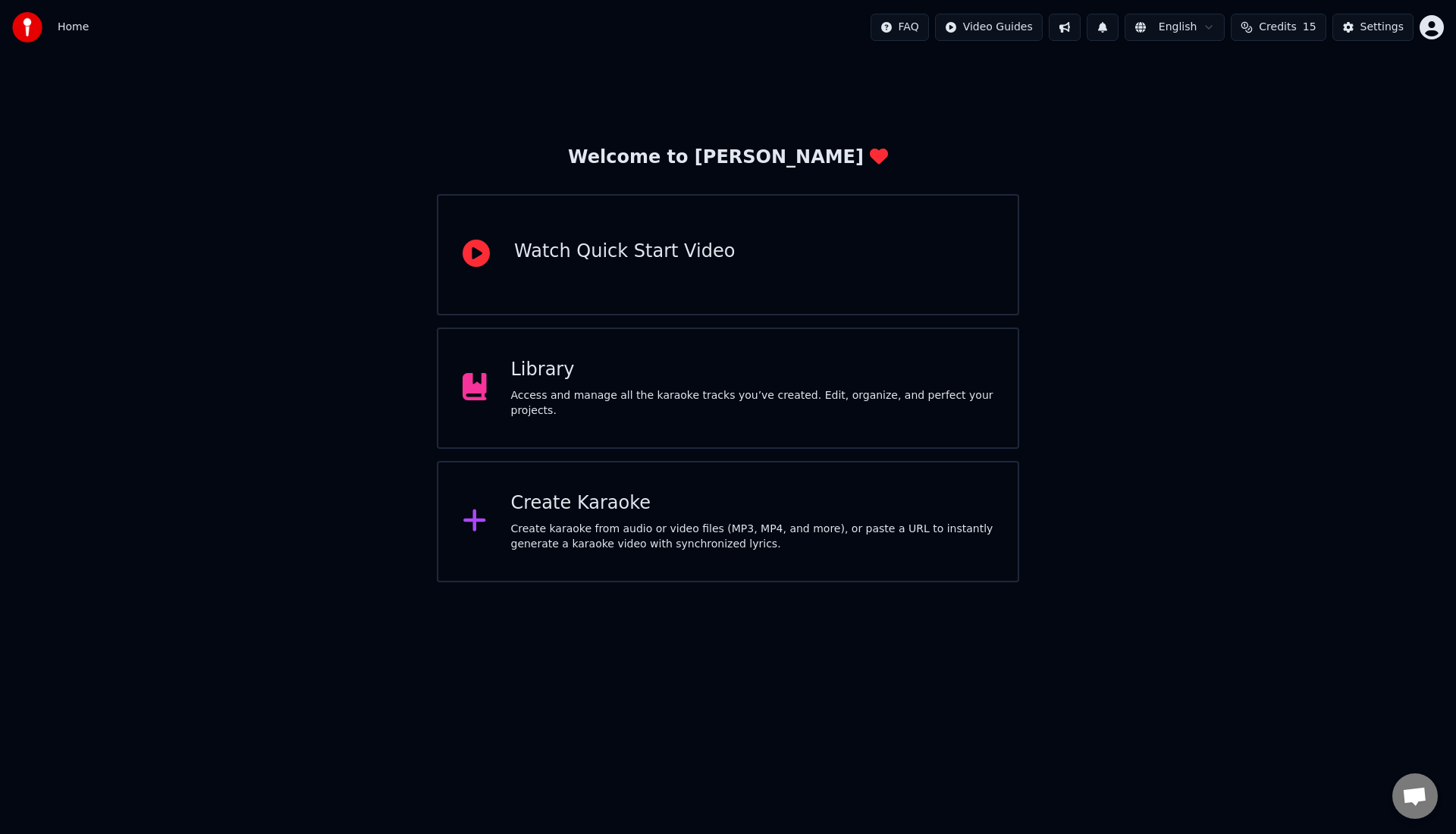
click at [807, 489] on div "Create Karaoke Create karaoke from audio or video files (MP3, MP4, and more), o…" at bounding box center [728, 521] width 582 height 121
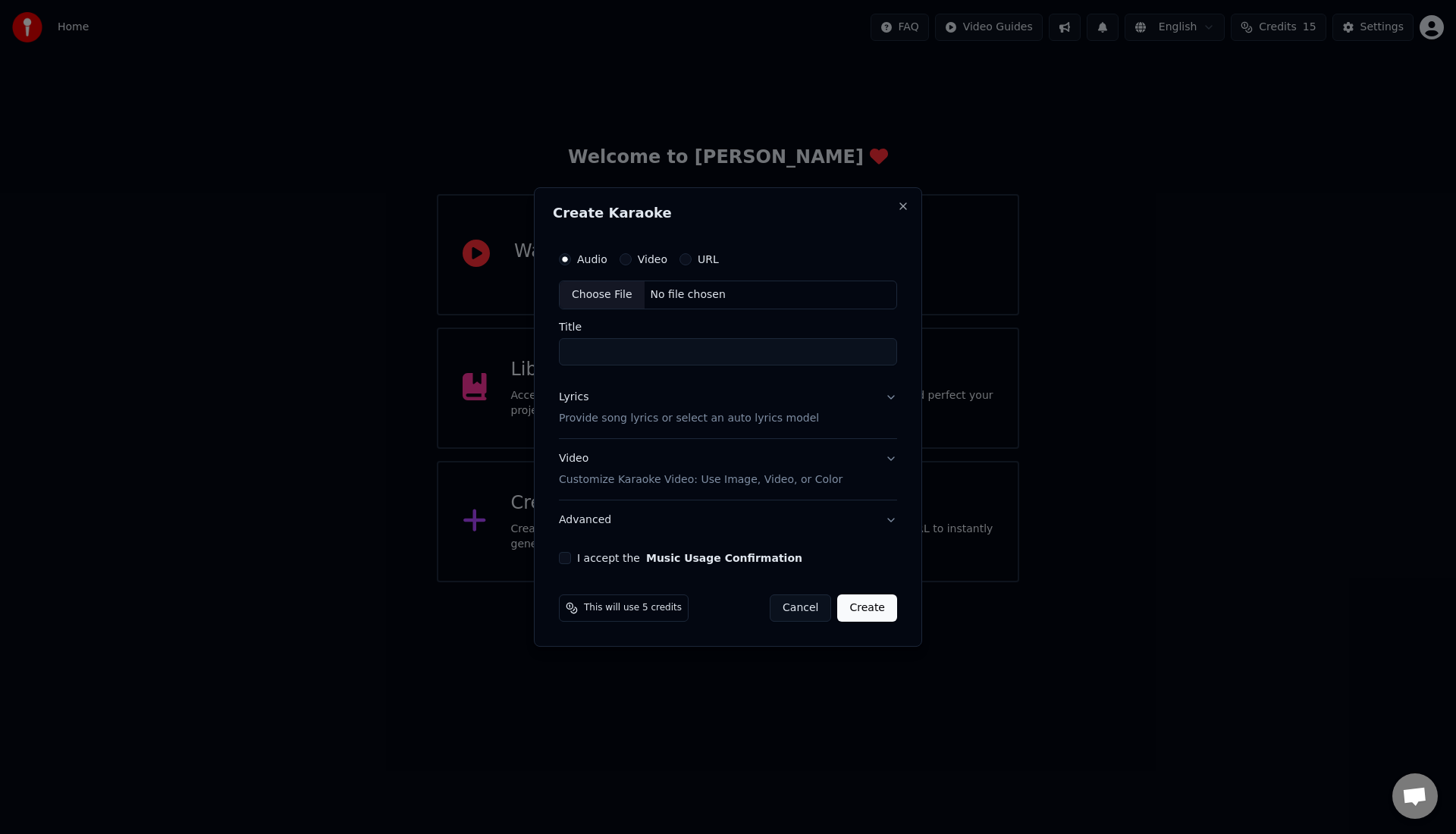
click at [601, 293] on div "Choose File" at bounding box center [602, 295] width 85 height 28
type input "**********"
click at [888, 395] on button "Lyrics Provide song lyrics or select an auto lyrics model" at bounding box center [727, 408] width 344 height 61
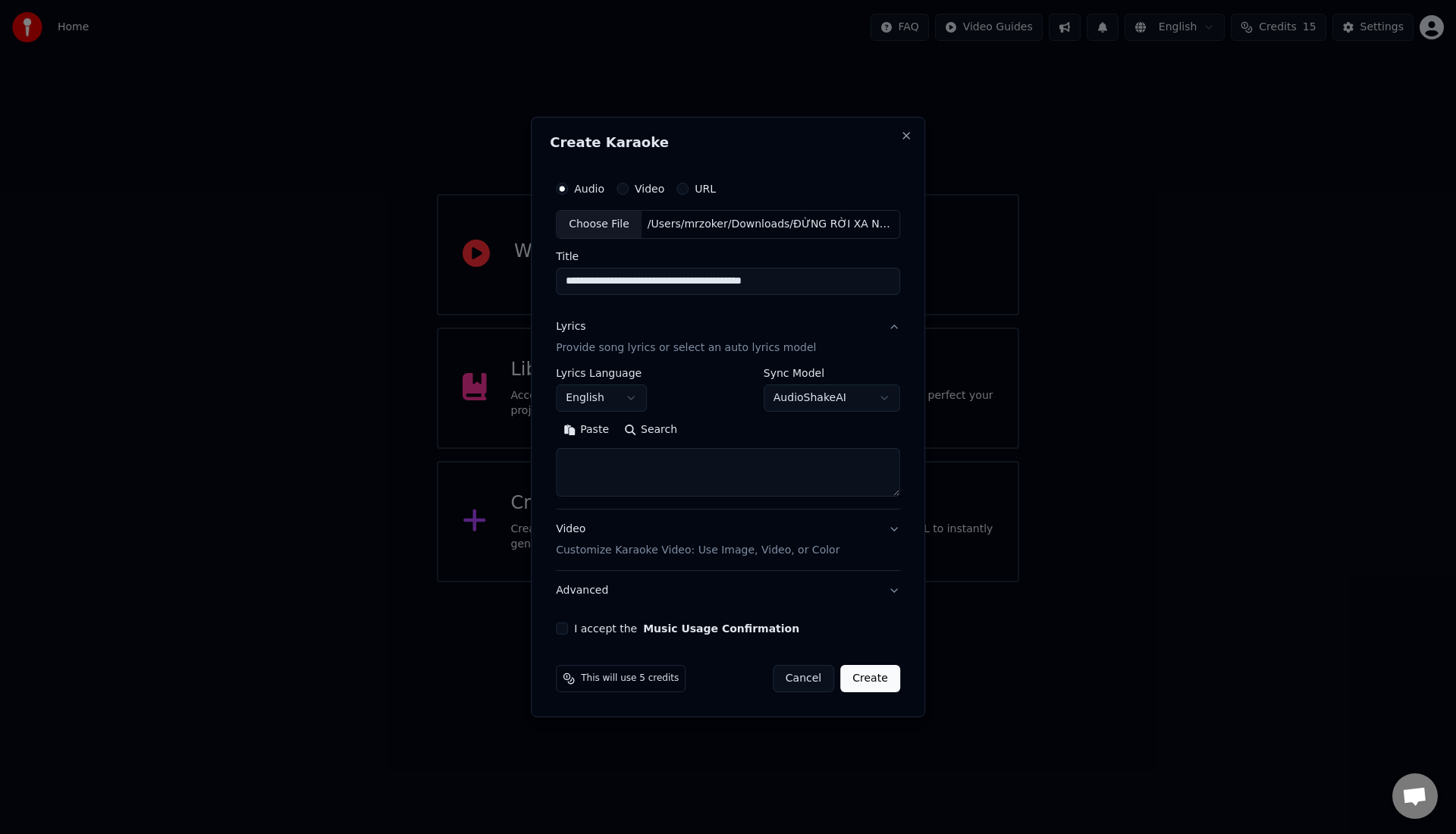
click at [589, 432] on button "Paste" at bounding box center [586, 430] width 61 height 24
click at [638, 478] on textarea at bounding box center [725, 472] width 340 height 48
click at [580, 456] on textarea at bounding box center [725, 472] width 340 height 48
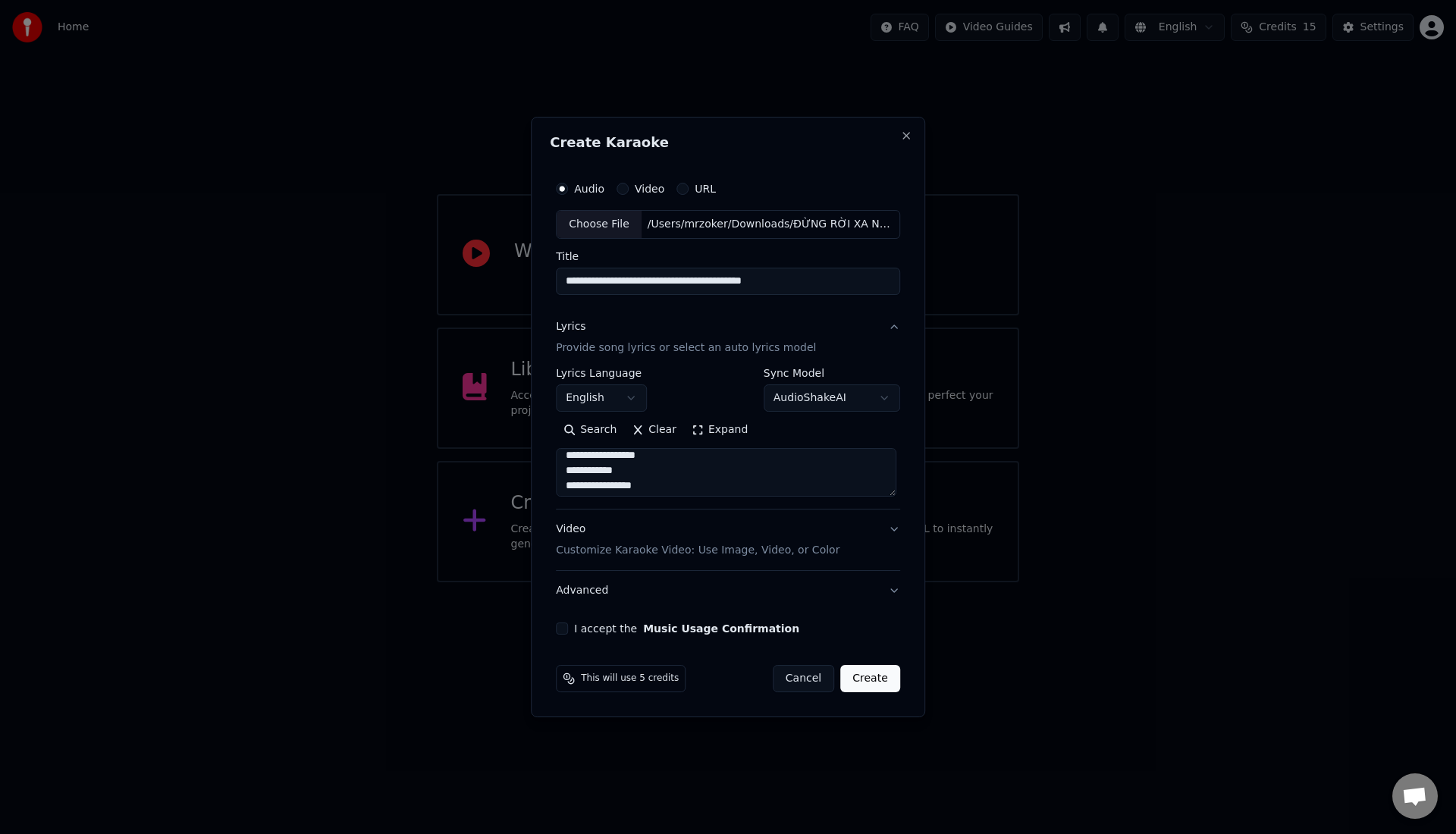
click at [713, 481] on textarea at bounding box center [725, 472] width 340 height 48
click at [568, 469] on textarea at bounding box center [725, 472] width 340 height 48
click at [644, 460] on textarea at bounding box center [725, 472] width 340 height 48
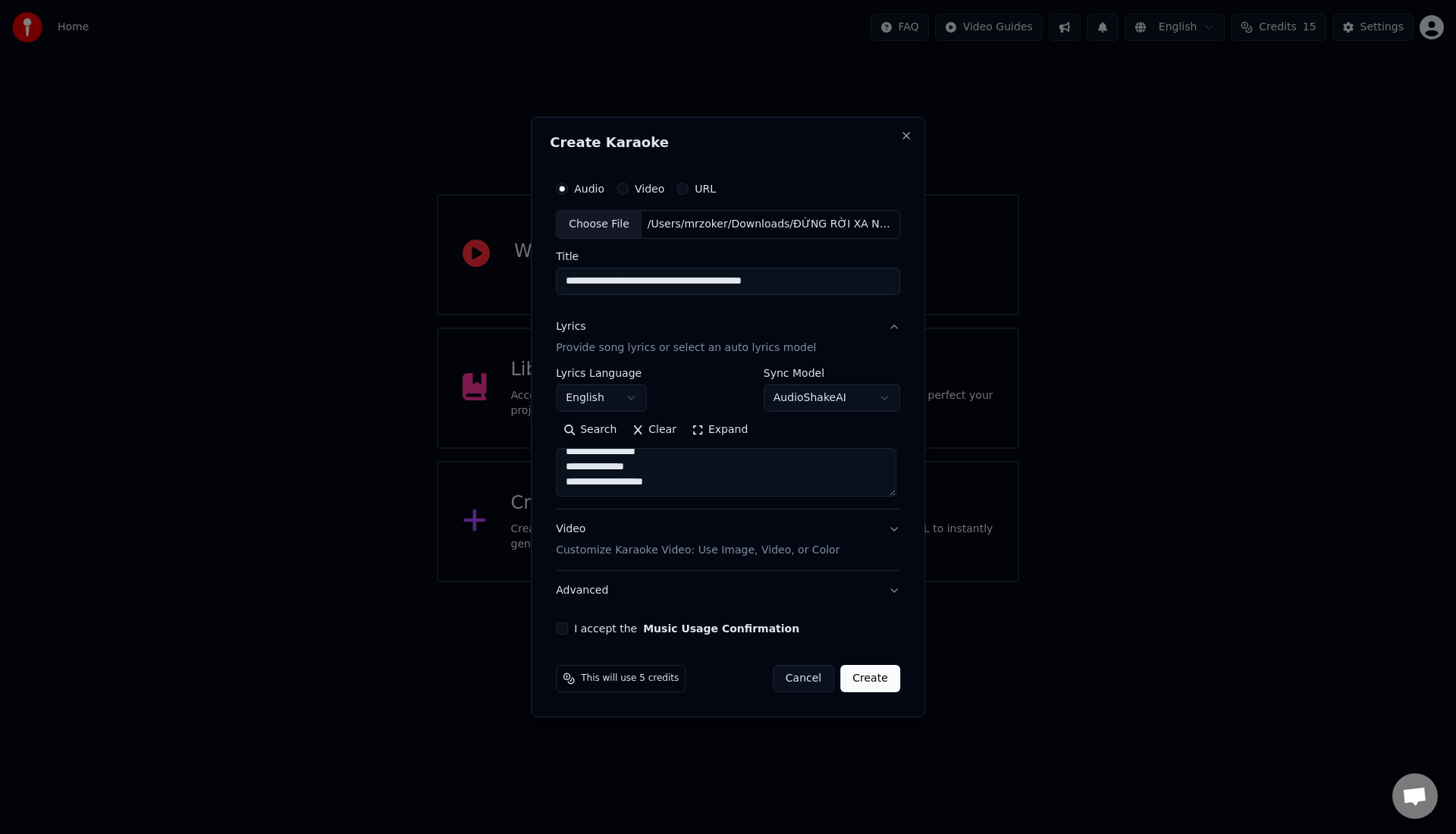
type textarea "**********"
click at [701, 553] on p "Customize Karaoke Video: Use Image, Video, or Color" at bounding box center [698, 550] width 284 height 15
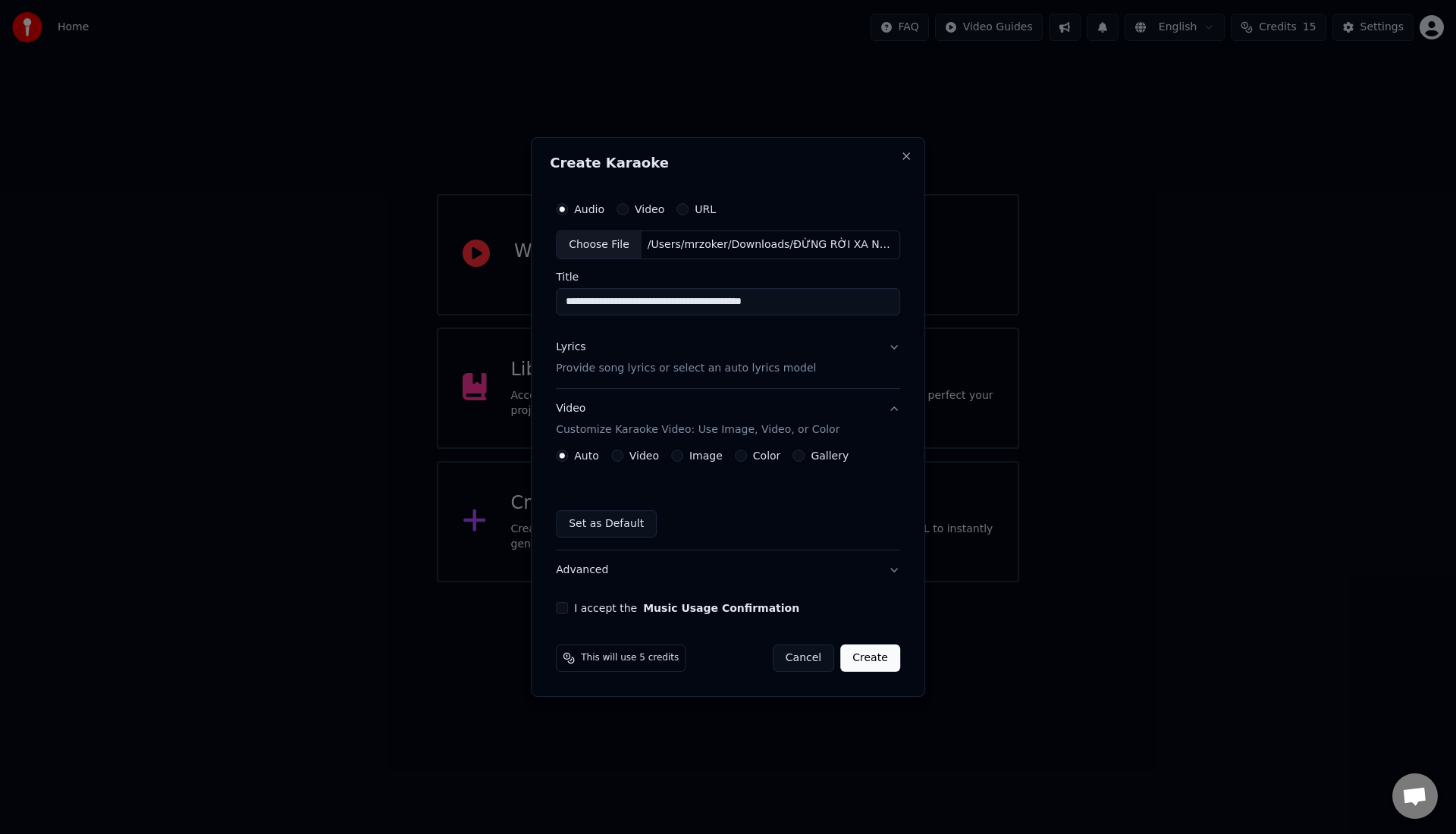
click at [677, 451] on button "Image" at bounding box center [677, 455] width 13 height 13
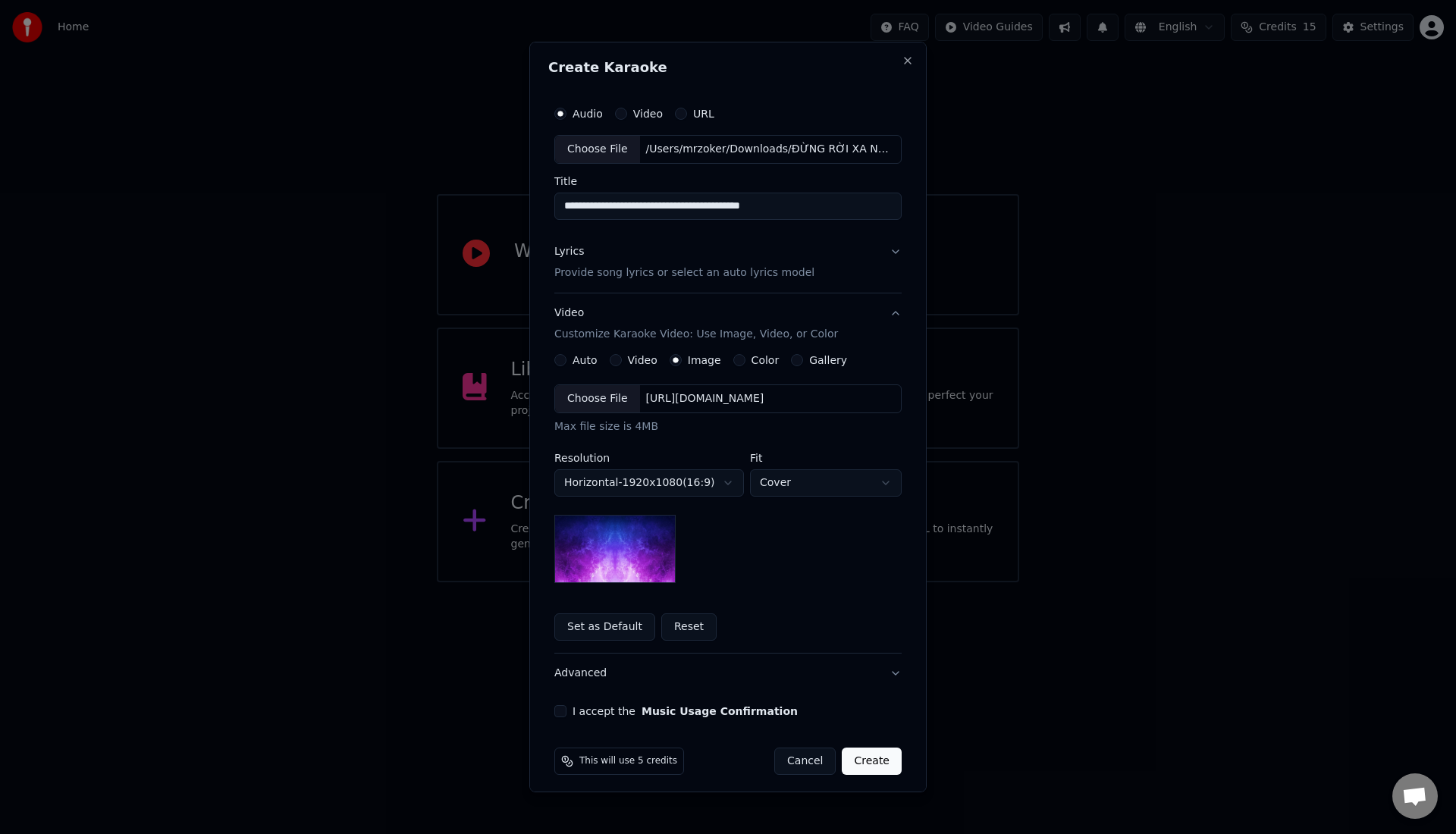
click at [618, 393] on div "Choose File" at bounding box center [597, 398] width 85 height 28
click at [555, 710] on button "I accept the Music Usage Confirmation" at bounding box center [561, 712] width 13 height 13
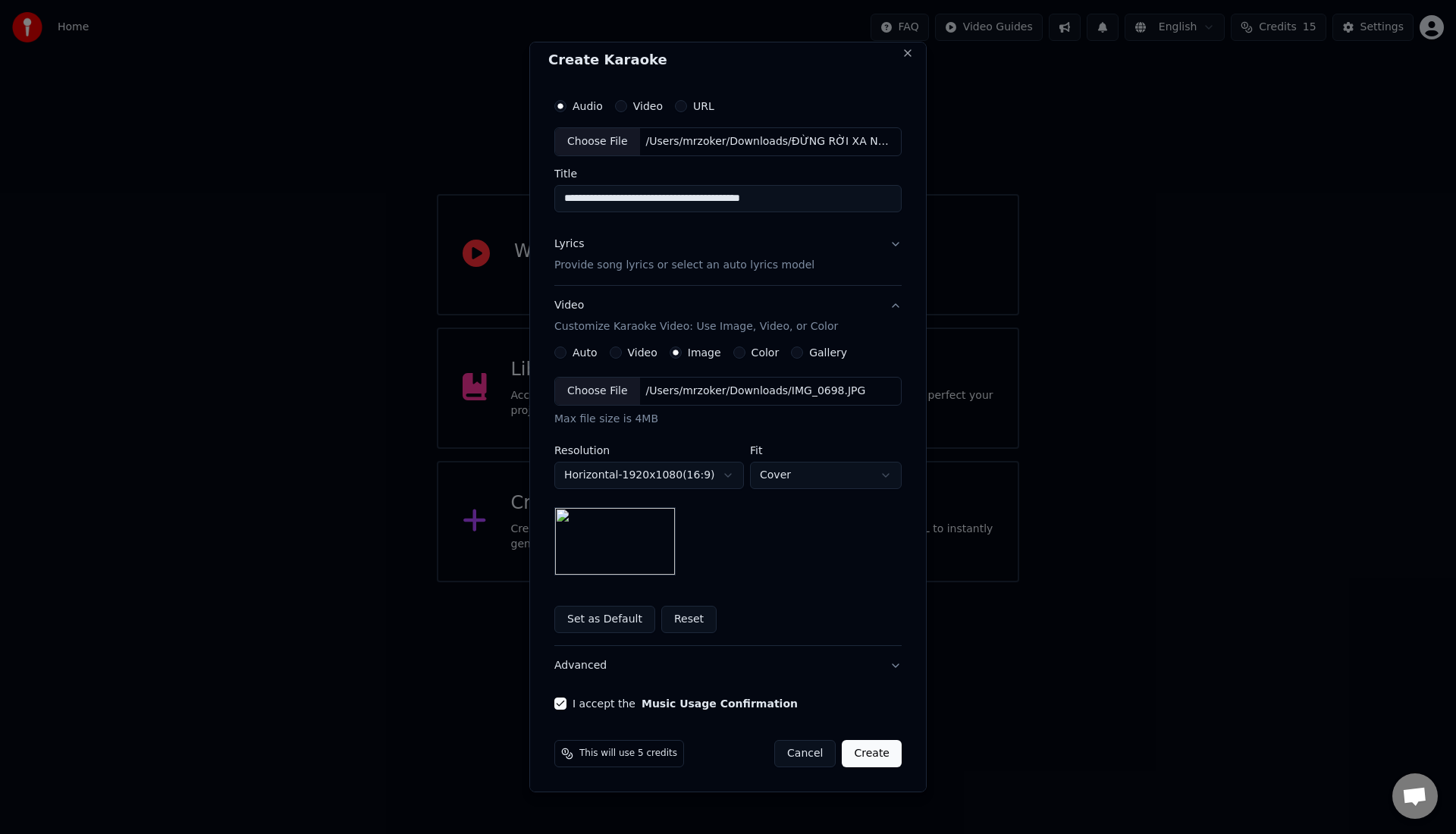
scroll to position [0, 0]
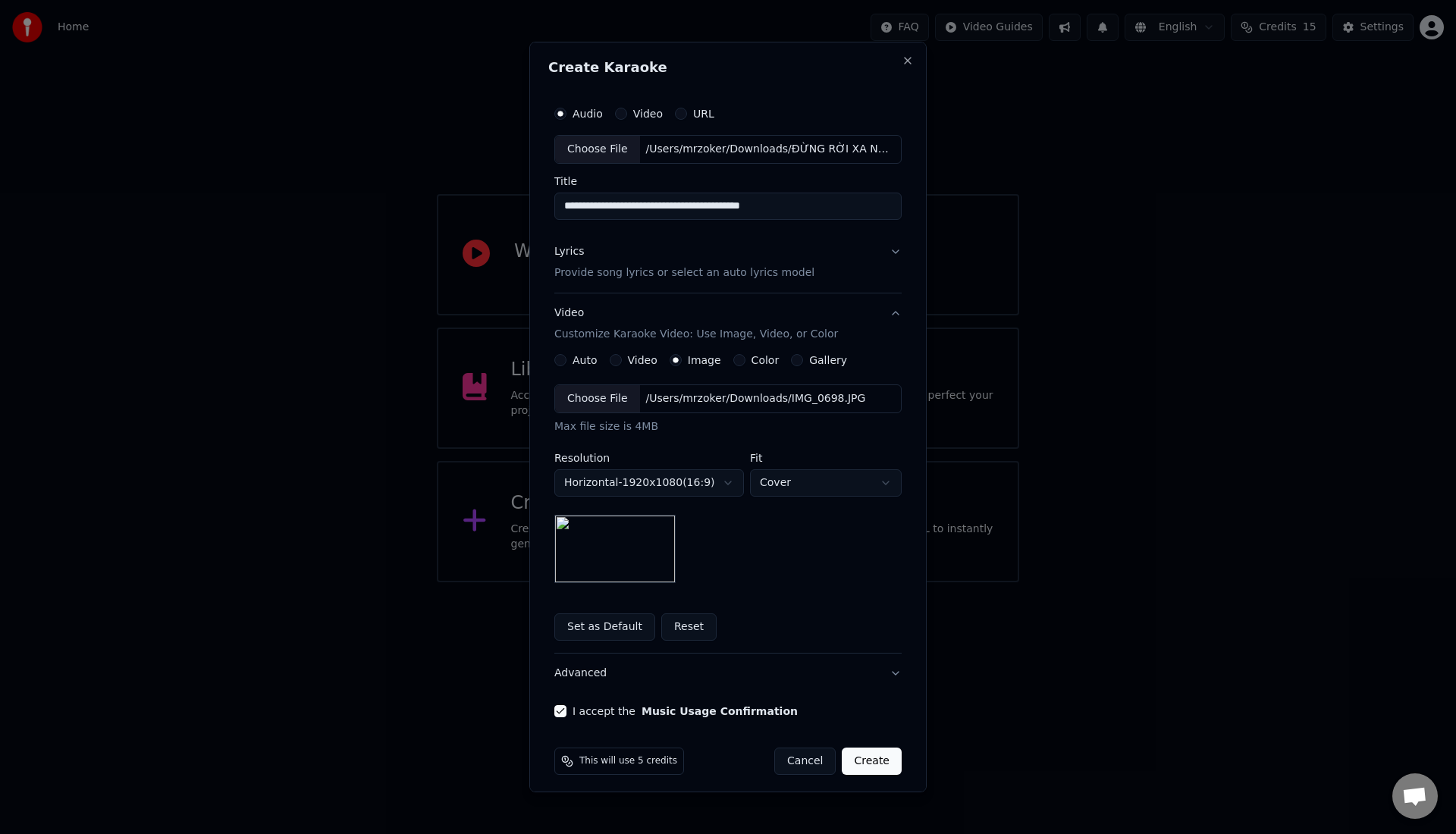
drag, startPoint x: 662, startPoint y: 204, endPoint x: 833, endPoint y: 204, distance: 171.0
click at [833, 205] on input "**********" at bounding box center [728, 206] width 347 height 28
type input "**********"
click at [887, 259] on button "Lyrics Provide song lyrics or select an auto lyrics model" at bounding box center [728, 263] width 347 height 61
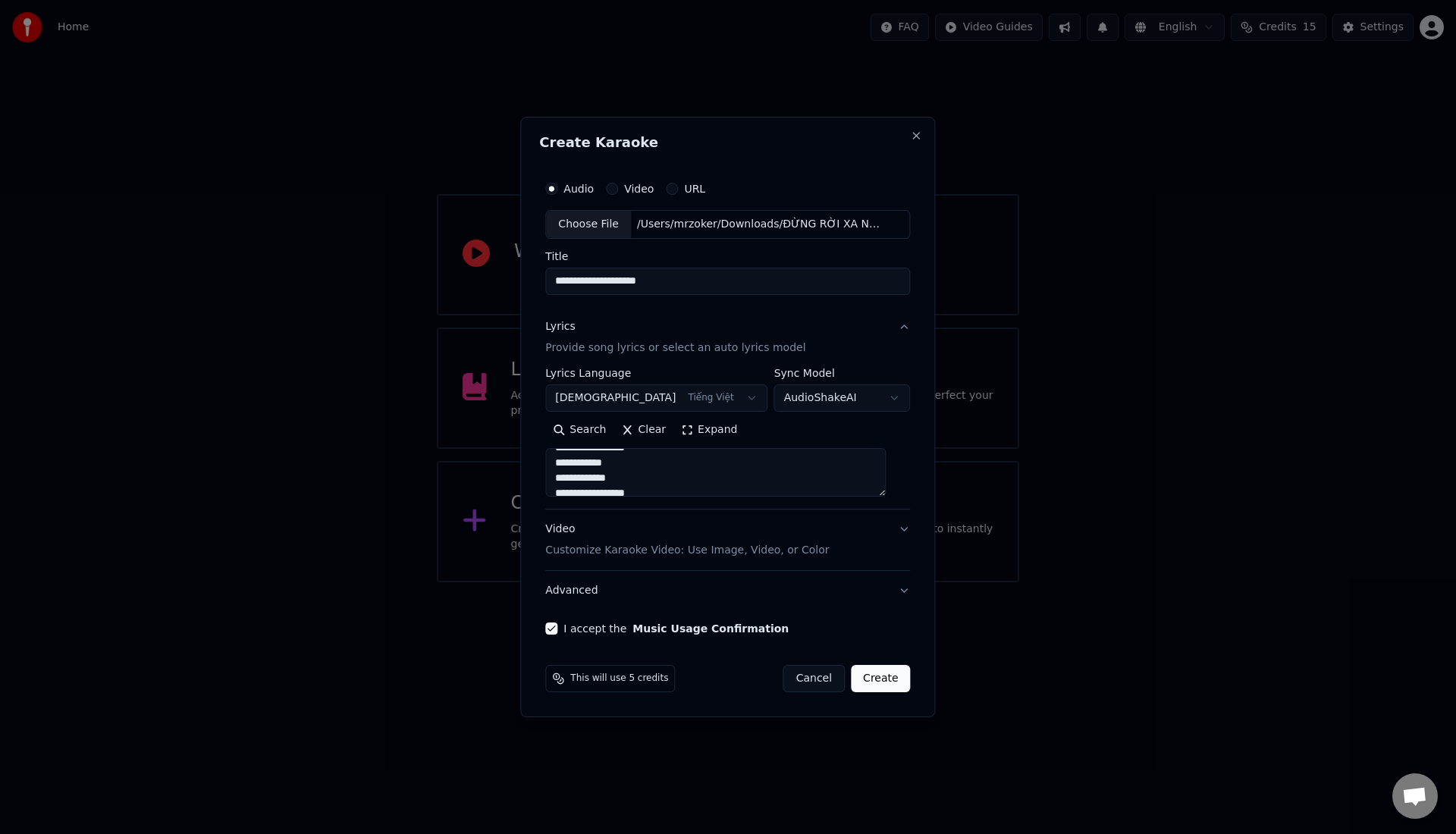
scroll to position [231, 0]
click at [875, 686] on button "Create" at bounding box center [881, 679] width 60 height 28
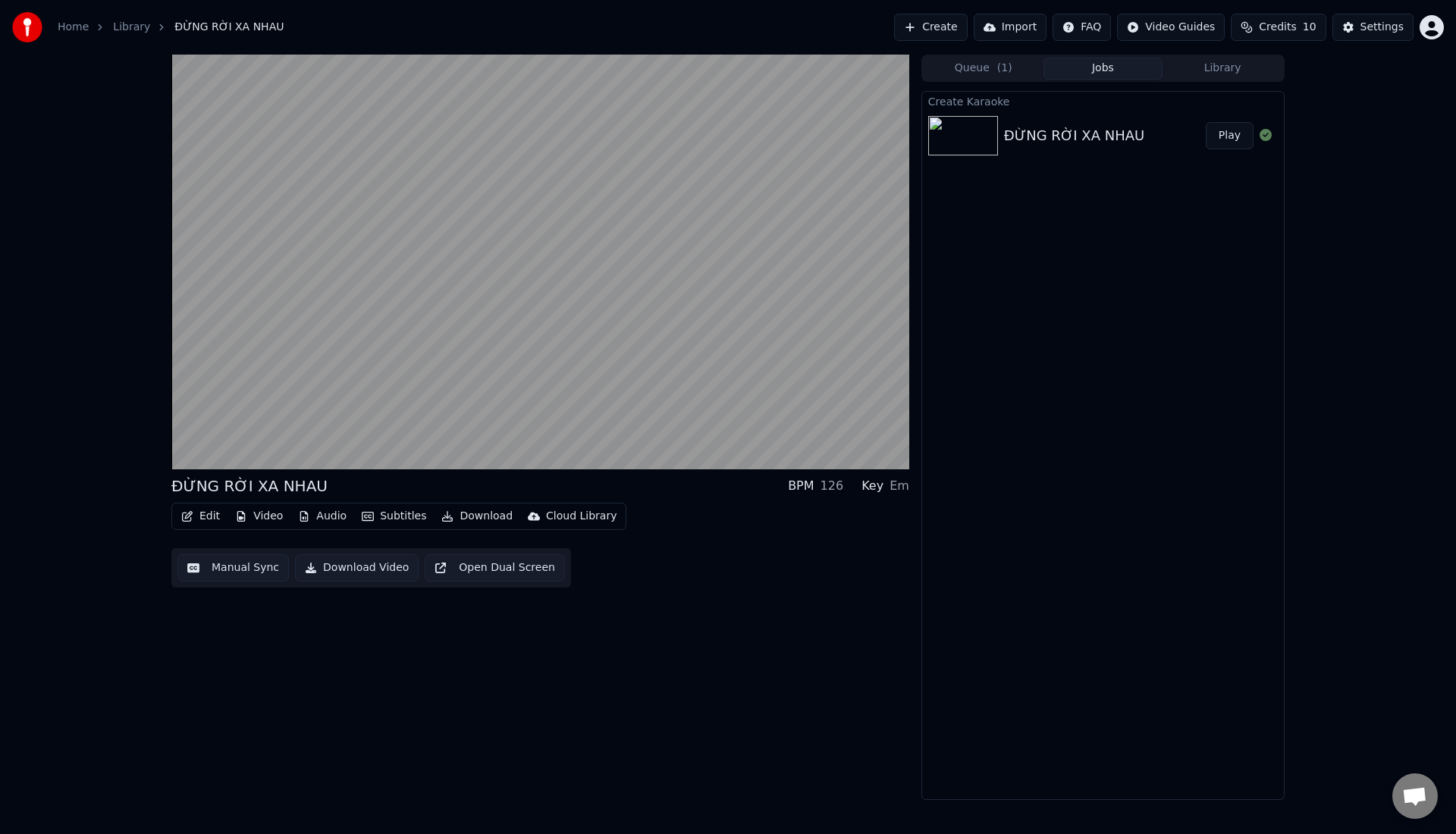
click at [364, 573] on button "Download Video" at bounding box center [356, 568] width 123 height 28
click at [473, 516] on button "Download" at bounding box center [476, 516] width 83 height 21
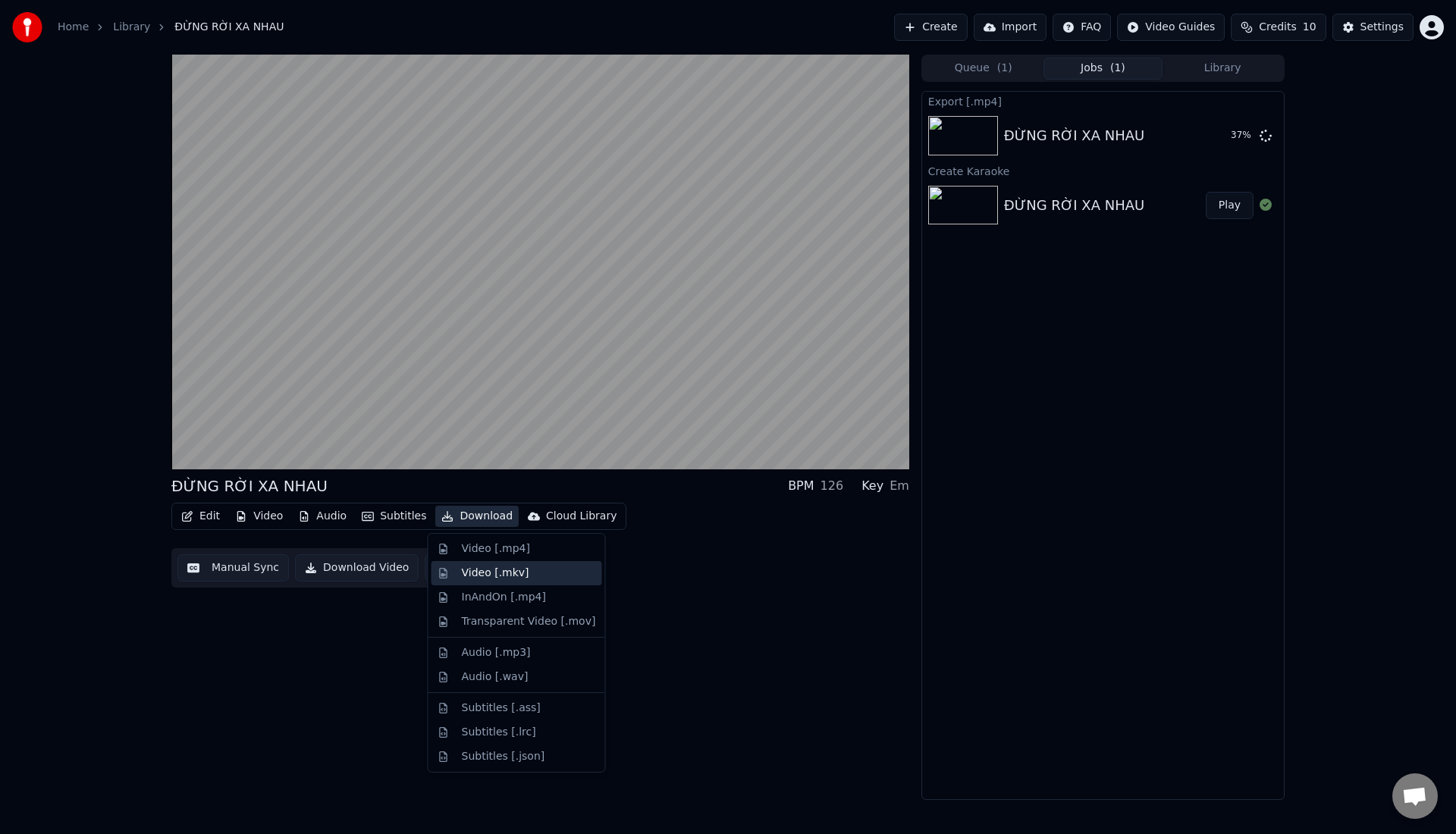
click at [463, 571] on div "Video [.mkv]" at bounding box center [496, 572] width 68 height 15
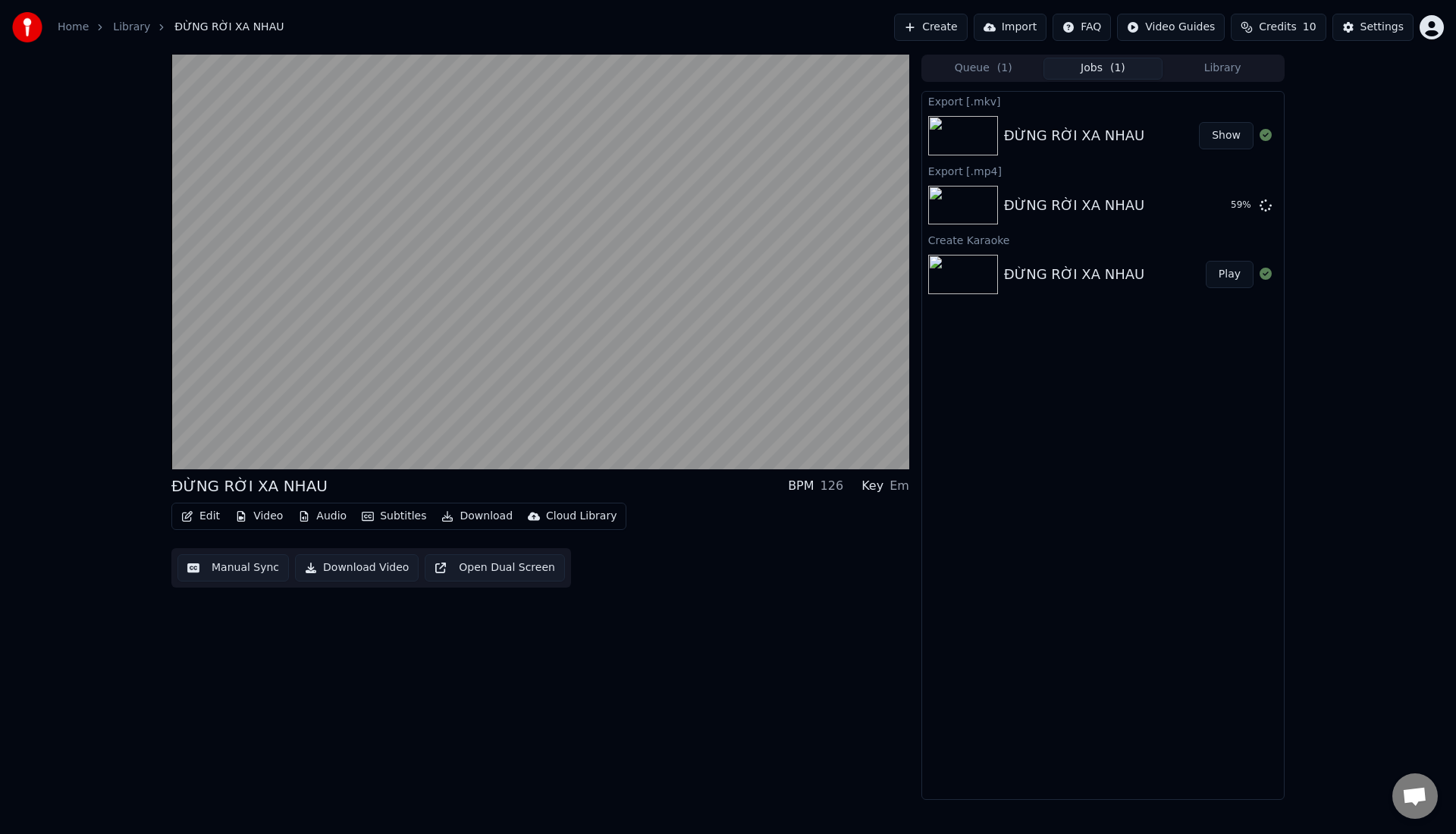
click at [208, 515] on button "Edit" at bounding box center [200, 516] width 51 height 21
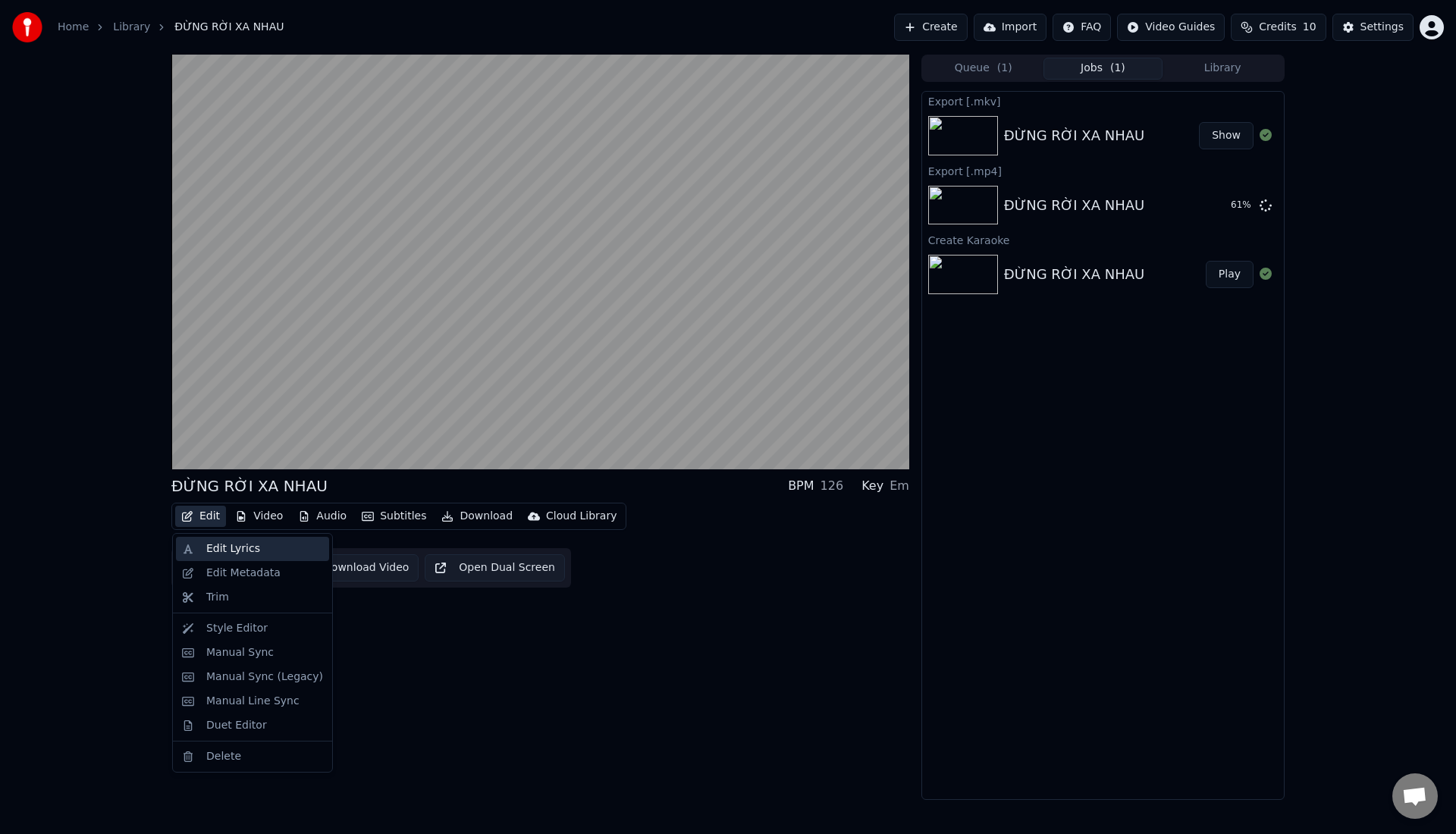
click at [210, 546] on div "Edit Lyrics" at bounding box center [233, 548] width 54 height 15
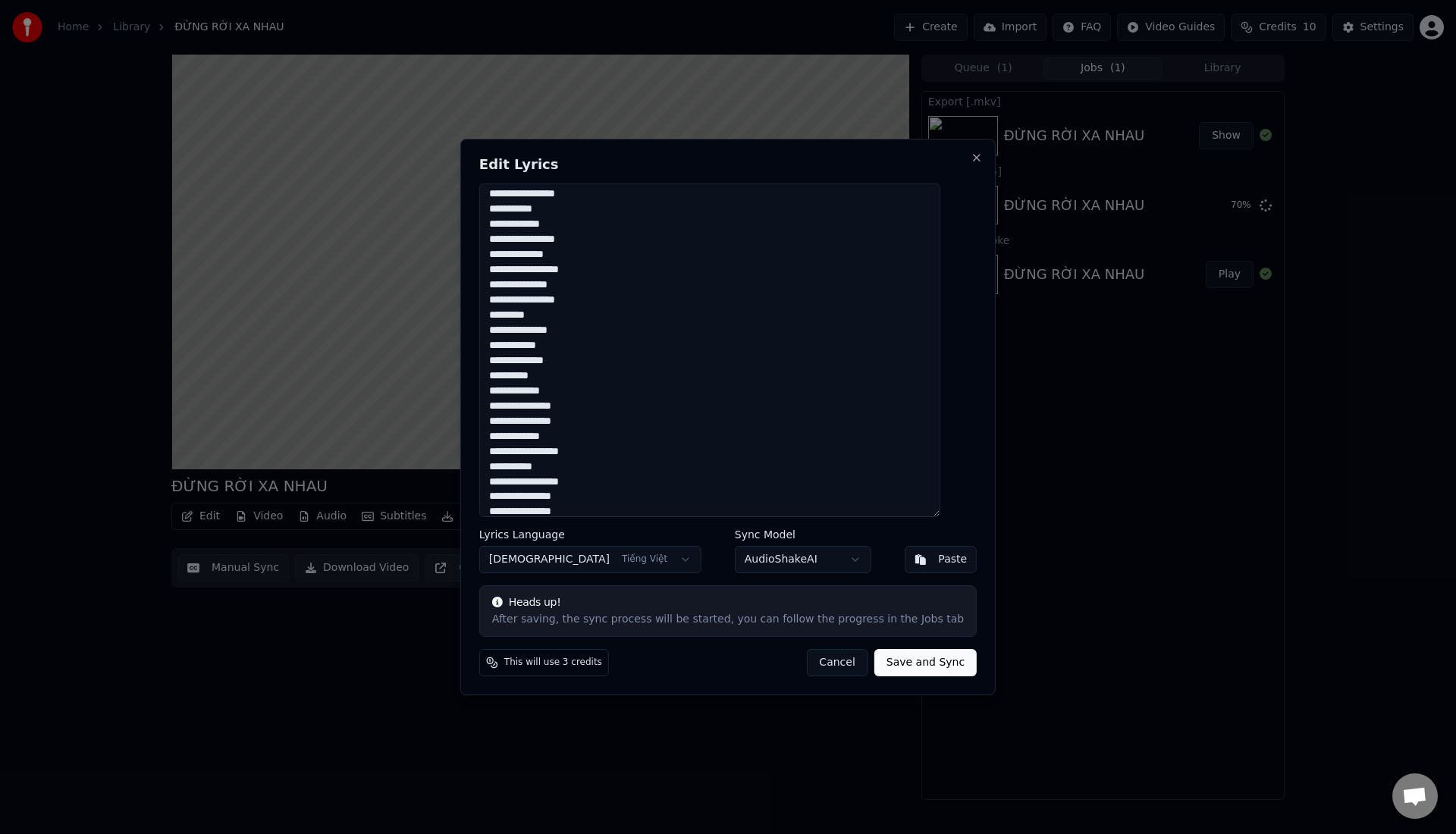
scroll to position [232, 0]
drag, startPoint x: 506, startPoint y: 374, endPoint x: 602, endPoint y: 420, distance: 106.5
click at [602, 420] on textarea at bounding box center [710, 350] width 461 height 334
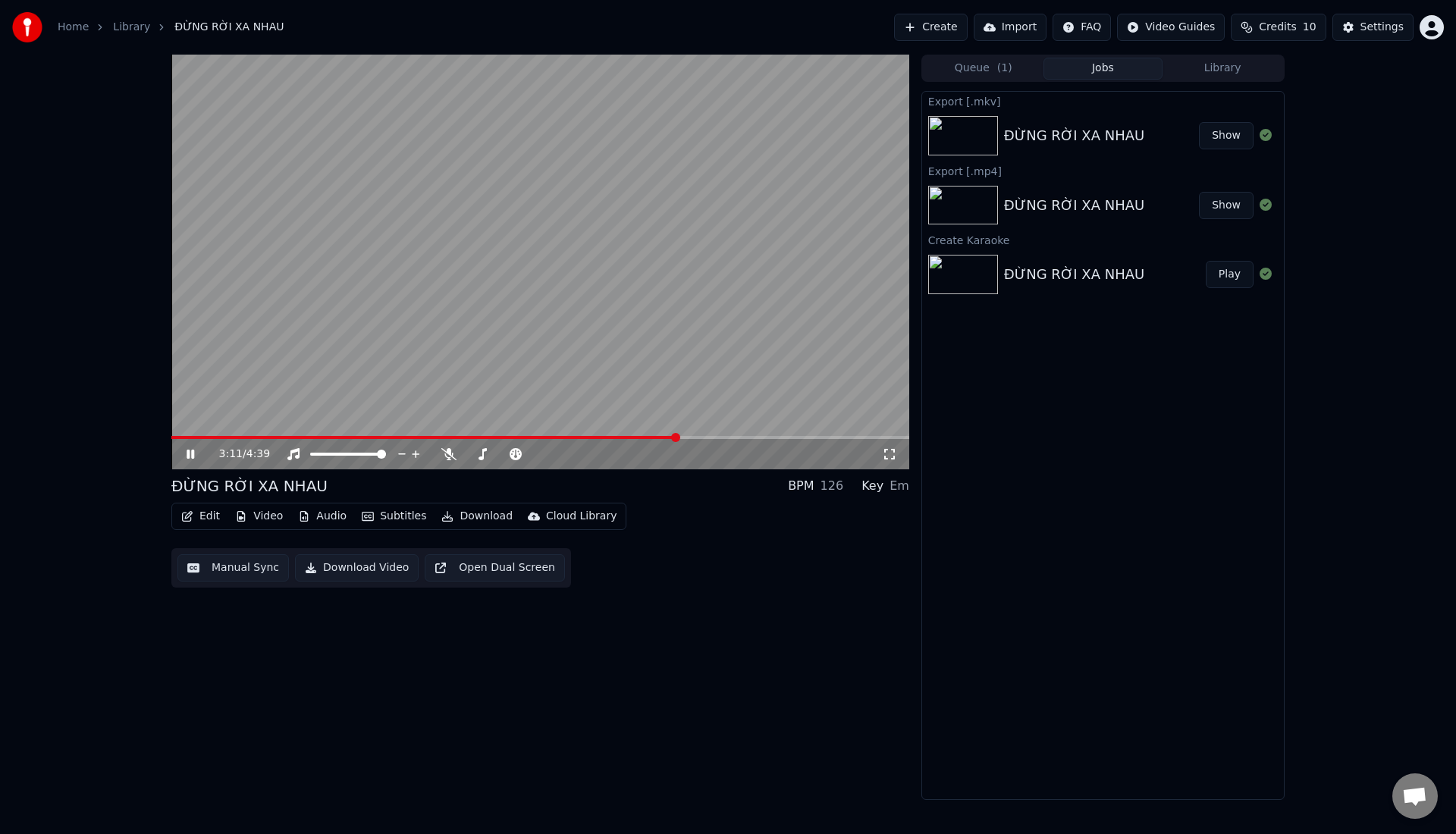
click at [211, 520] on button "Edit" at bounding box center [200, 516] width 51 height 21
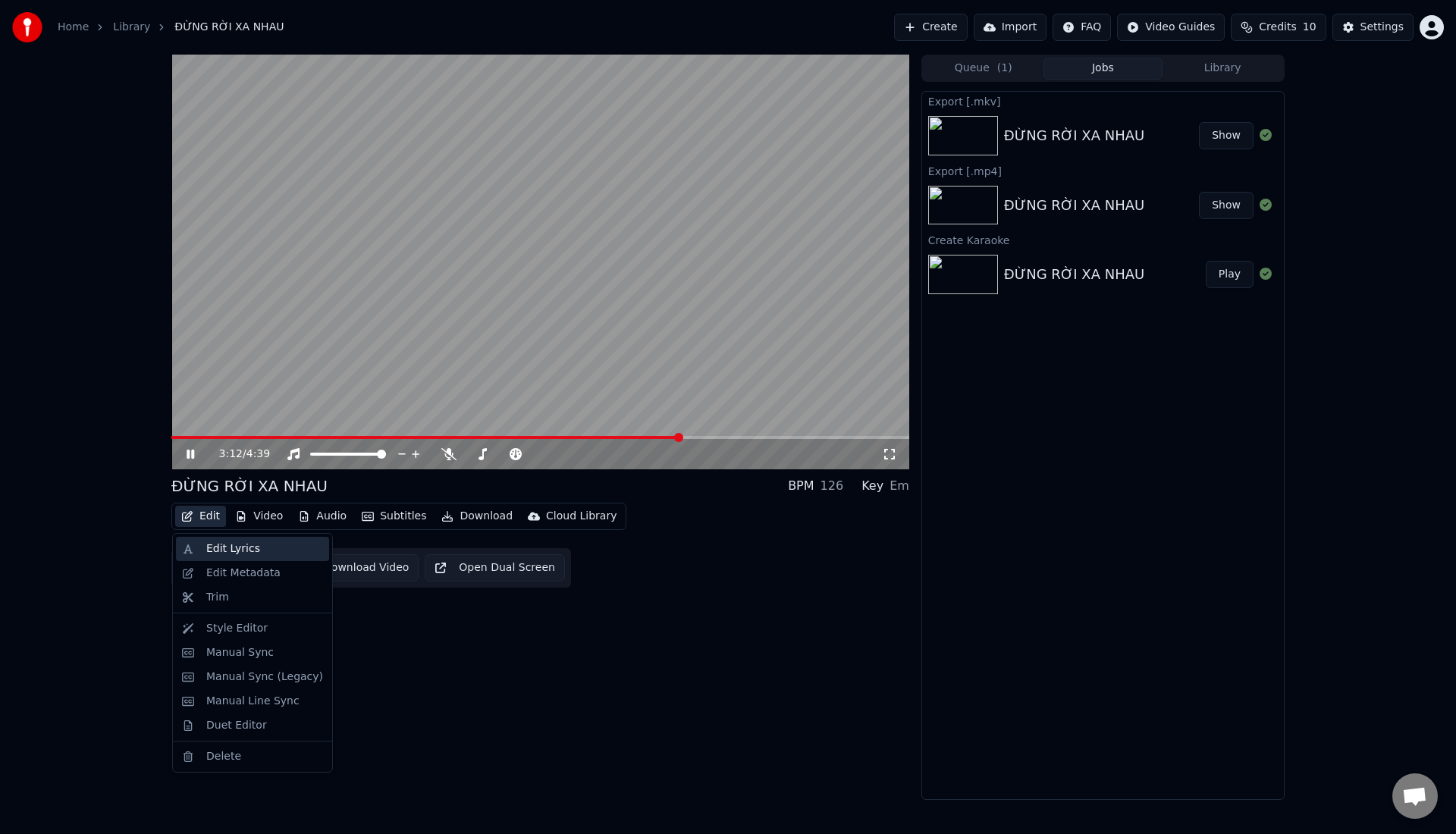
click at [225, 552] on div "Edit Lyrics" at bounding box center [233, 548] width 54 height 15
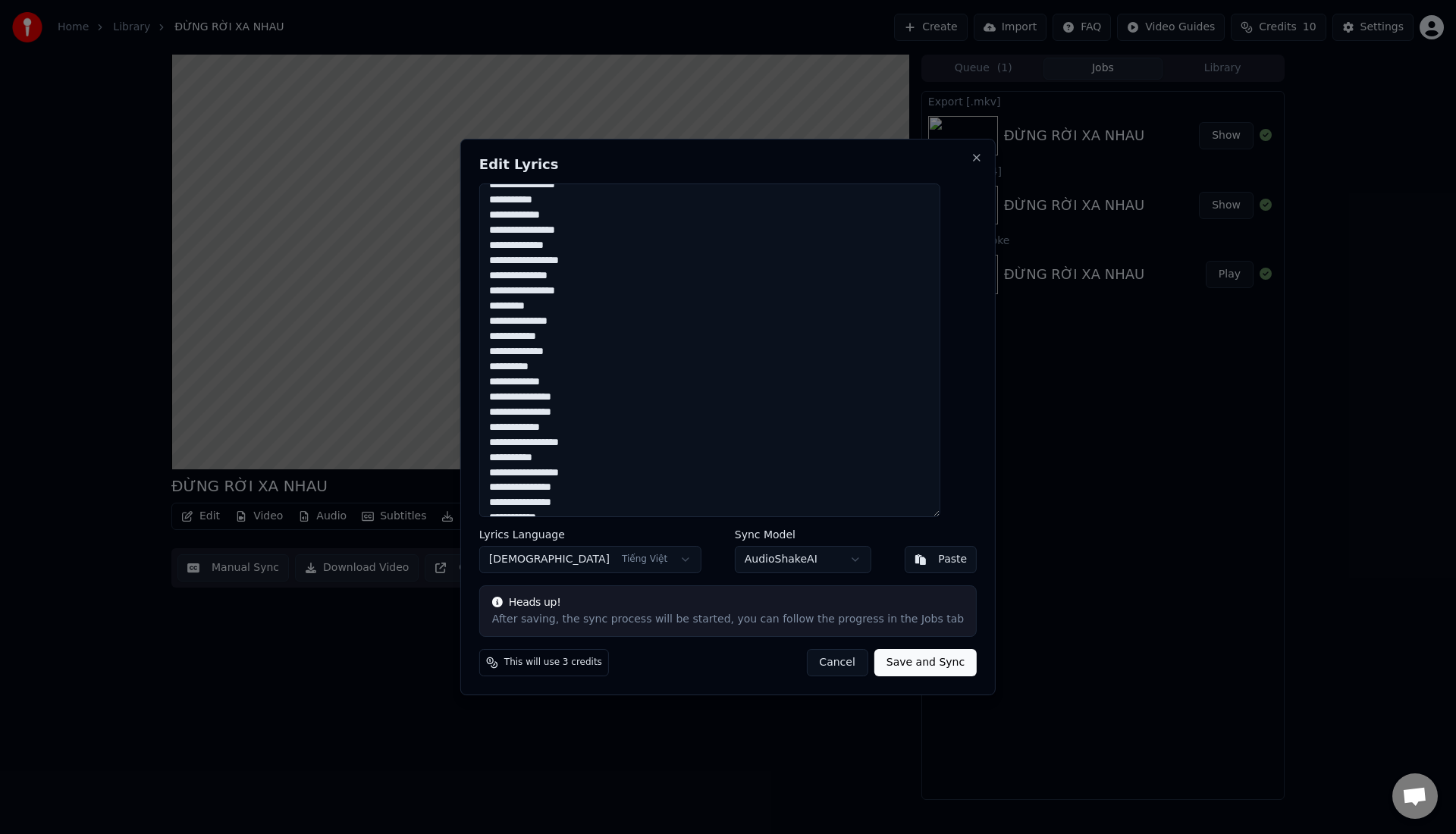
scroll to position [226, 0]
drag, startPoint x: 506, startPoint y: 384, endPoint x: 583, endPoint y: 452, distance: 102.7
click at [584, 453] on textarea at bounding box center [710, 350] width 461 height 334
type textarea "**********"
click at [908, 665] on button "Save and Sync" at bounding box center [925, 663] width 103 height 28
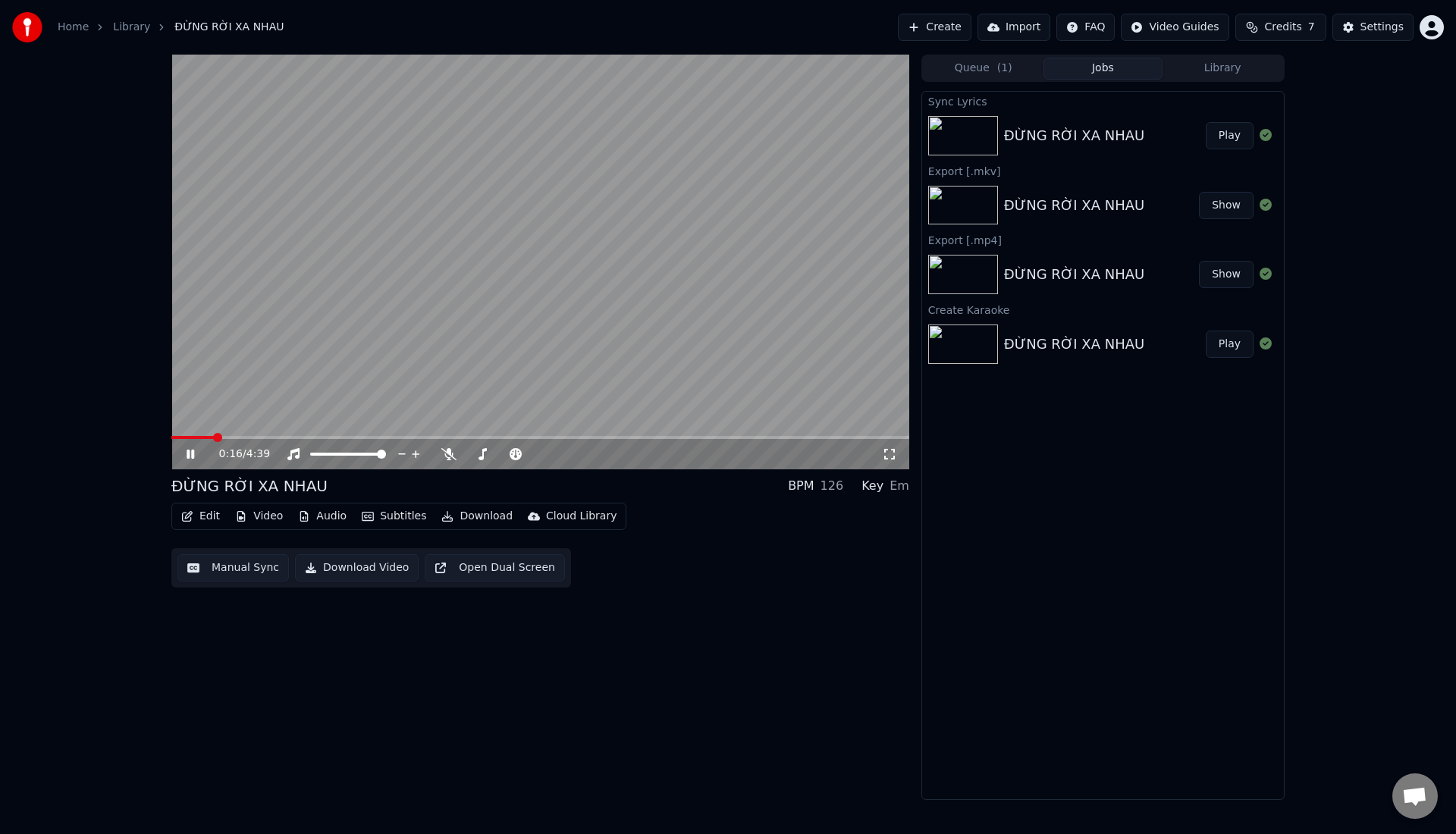
click at [213, 436] on span at bounding box center [193, 437] width 43 height 3
click at [473, 438] on span at bounding box center [540, 437] width 738 height 3
click at [498, 434] on video at bounding box center [540, 262] width 738 height 414
click at [510, 438] on span at bounding box center [540, 437] width 738 height 3
click at [499, 437] on span at bounding box center [340, 437] width 338 height 3
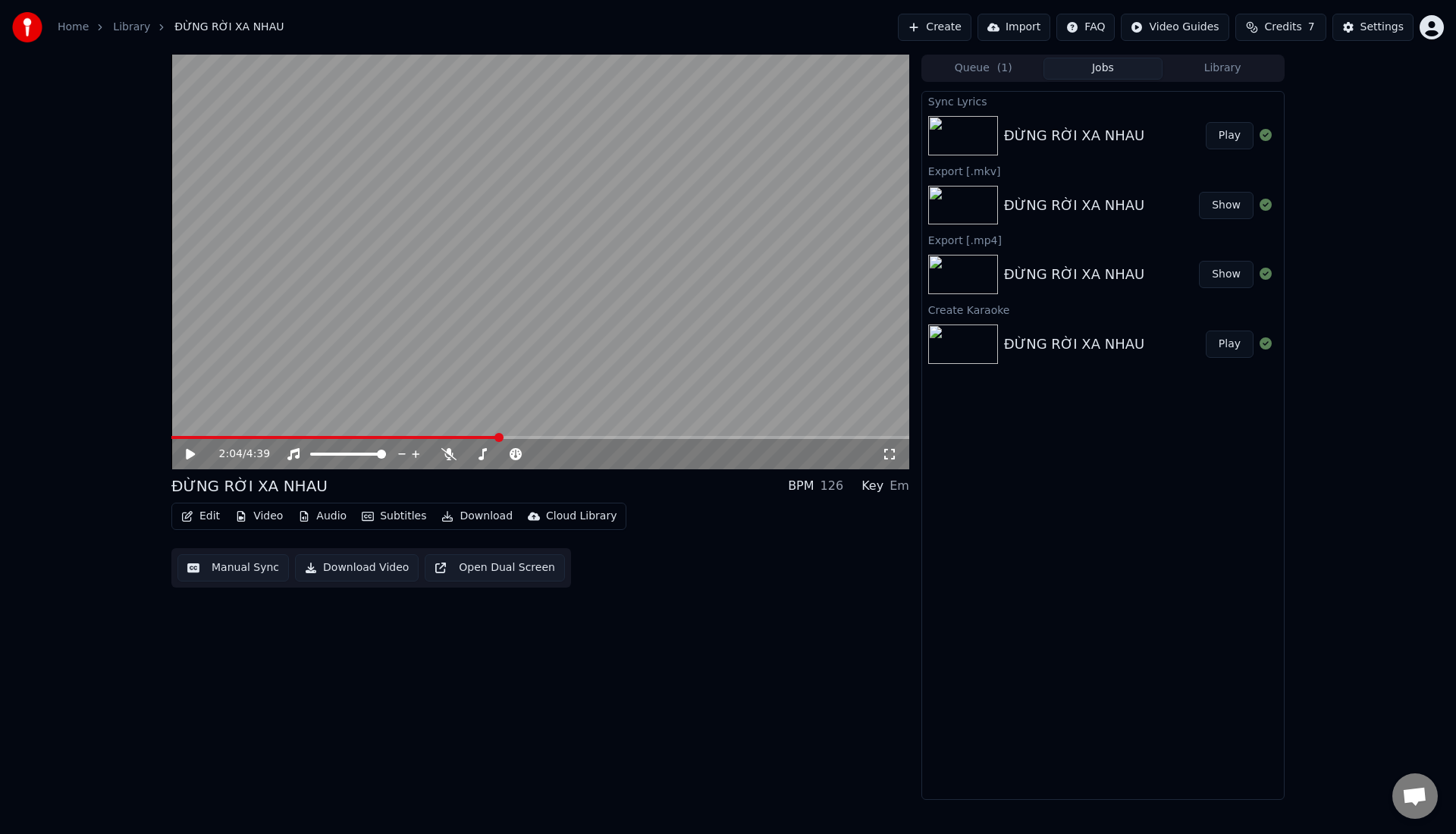
click at [515, 331] on video at bounding box center [540, 262] width 738 height 414
click at [476, 435] on div "Key Key" at bounding box center [481, 430] width 35 height 21
click at [468, 438] on span at bounding box center [339, 437] width 335 height 3
click at [514, 463] on div "1:58 / 4:39" at bounding box center [540, 455] width 738 height 30
click at [480, 449] on icon at bounding box center [481, 455] width 15 height 13
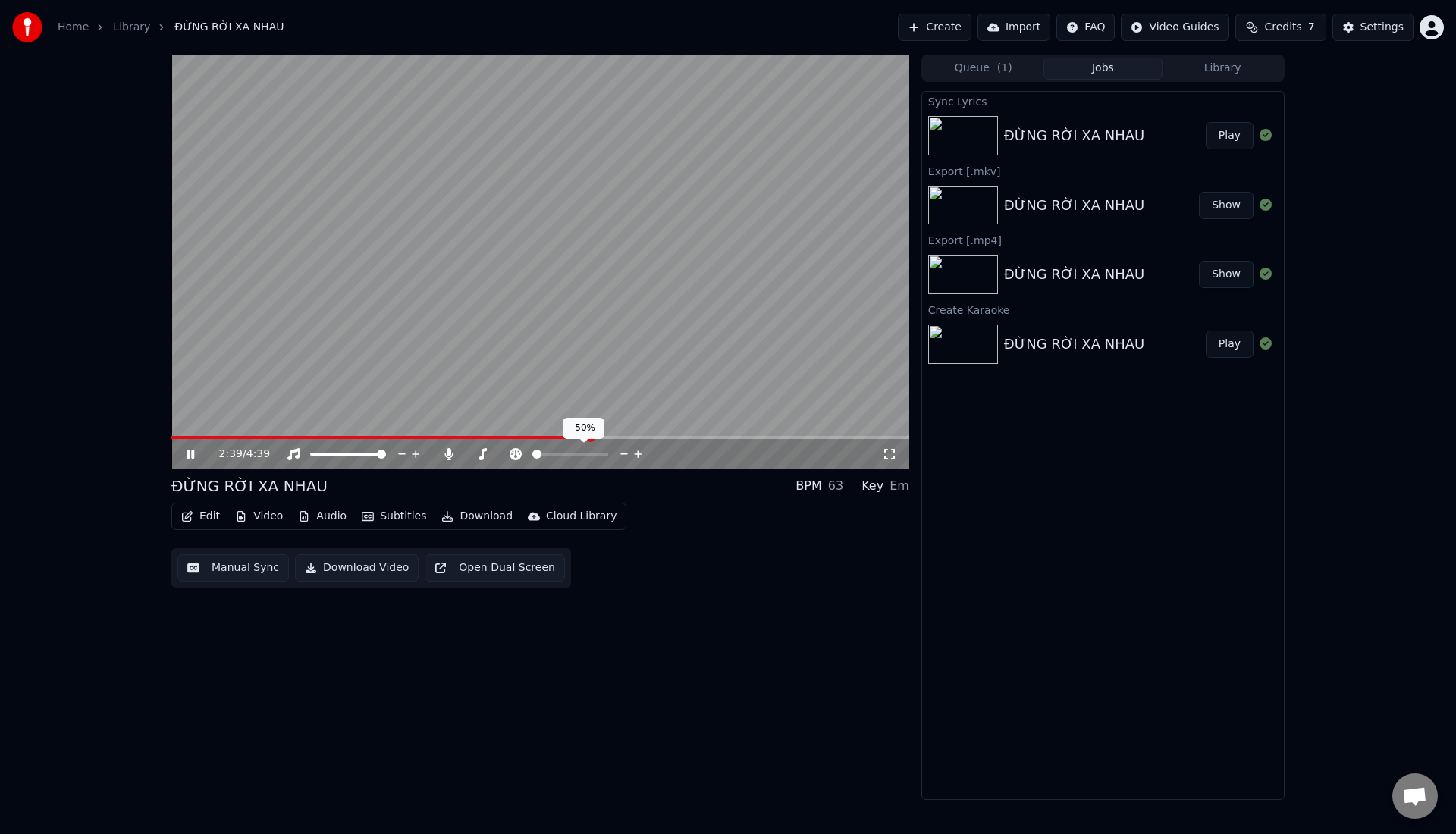
click at [532, 455] on span at bounding box center [532, 454] width 0 height 3
click at [569, 457] on span at bounding box center [570, 454] width 9 height 9
click at [485, 455] on icon at bounding box center [481, 455] width 15 height 13
click at [523, 456] on div at bounding box center [550, 454] width 122 height 15
click at [542, 455] on span at bounding box center [521, 454] width 44 height 3
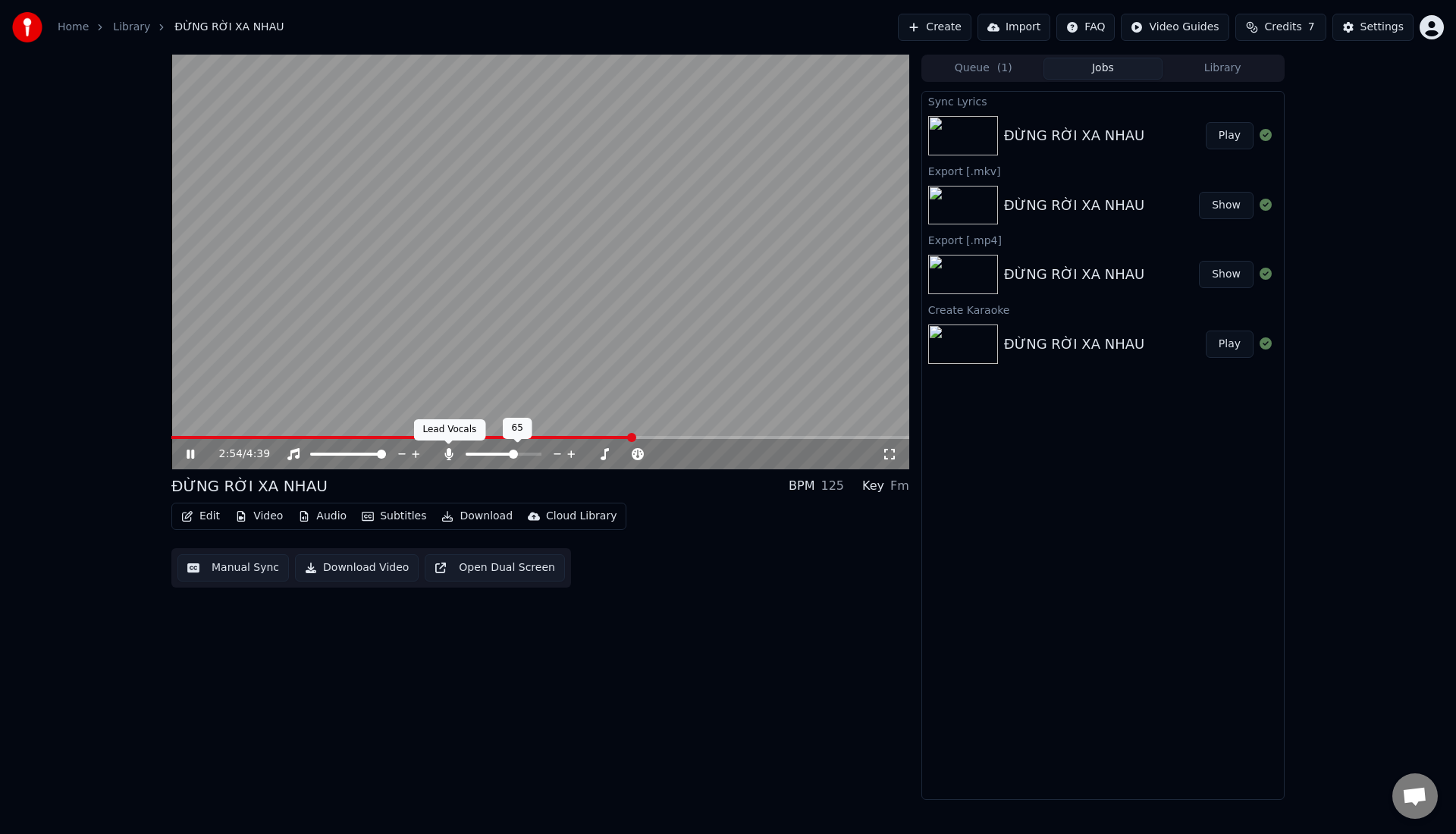
click at [449, 454] on icon at bounding box center [448, 455] width 8 height 13
click at [451, 455] on icon at bounding box center [448, 455] width 15 height 13
click at [474, 457] on div at bounding box center [517, 454] width 122 height 15
click at [475, 454] on span at bounding box center [471, 454] width 11 height 3
click at [484, 455] on span at bounding box center [487, 454] width 9 height 9
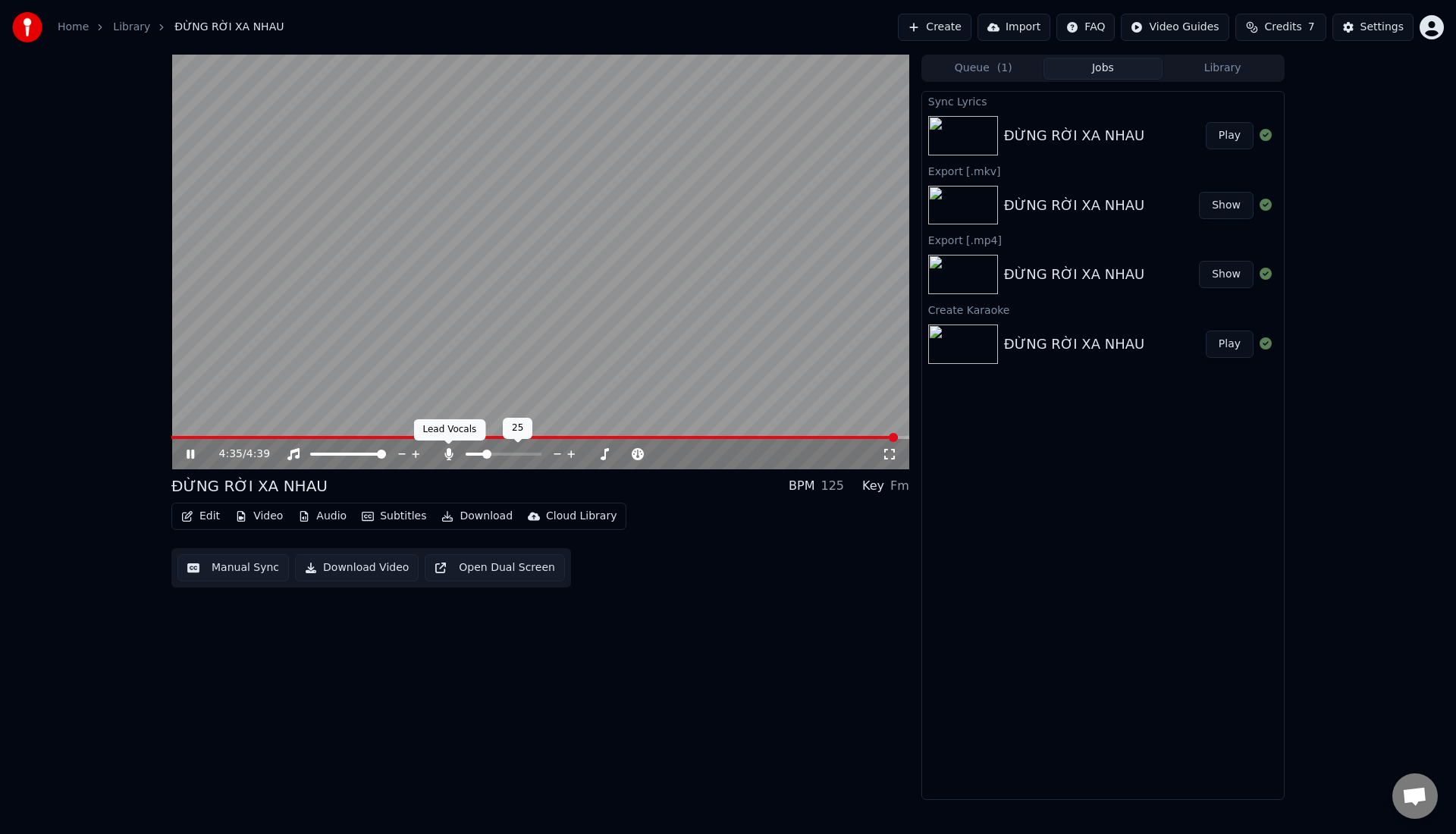
click at [448, 454] on icon at bounding box center [448, 455] width 8 height 13
click at [468, 517] on button "Download" at bounding box center [476, 516] width 83 height 21
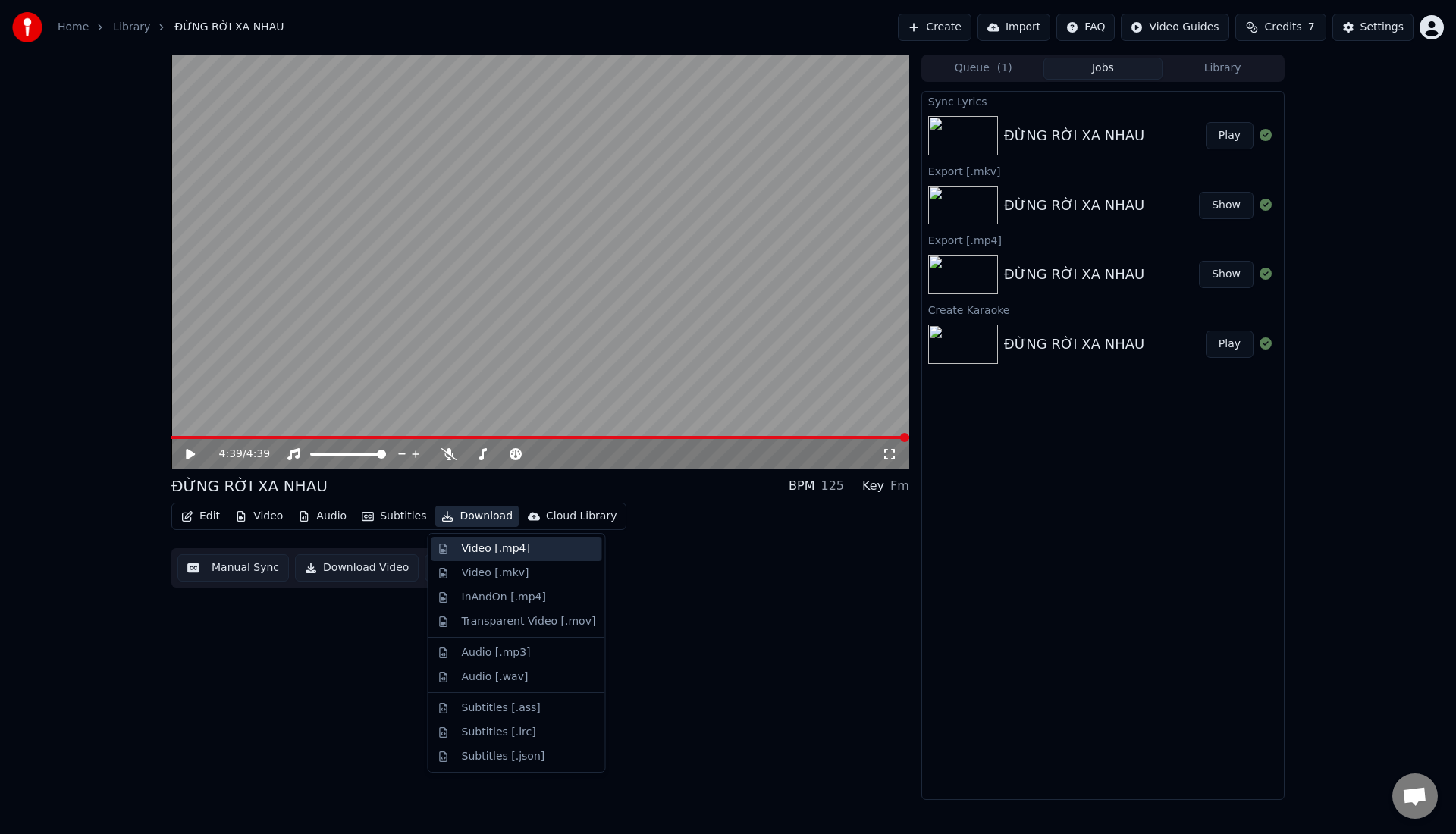
click at [485, 555] on div "Video [.mp4]" at bounding box center [496, 548] width 68 height 15
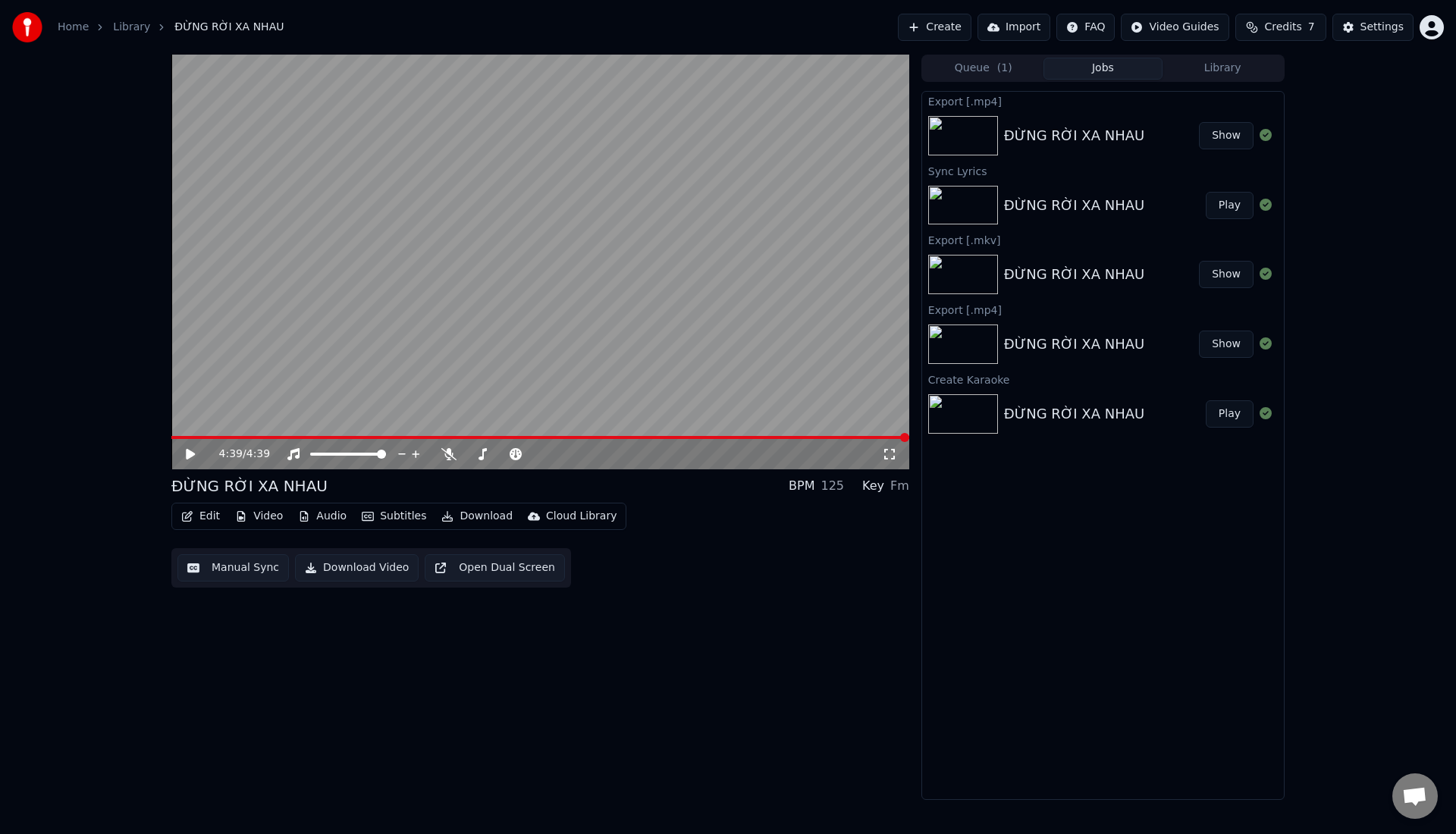
click at [1243, 138] on button "Show" at bounding box center [1226, 136] width 54 height 28
